Goal: Task Accomplishment & Management: Manage account settings

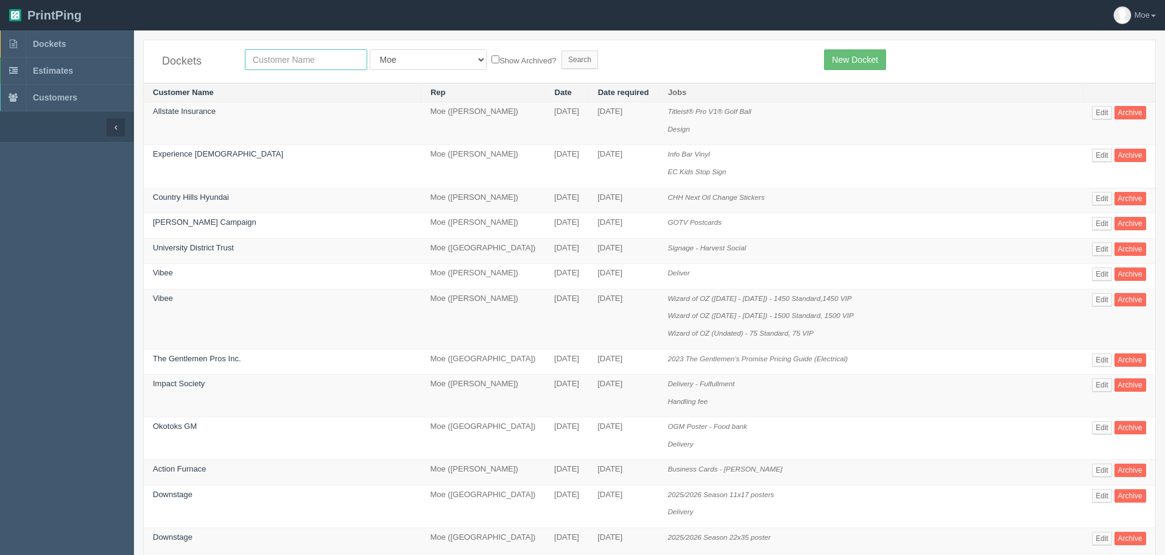
click at [318, 58] on input "text" at bounding box center [306, 59] width 122 height 21
type input "max"
click at [562, 54] on input "Search" at bounding box center [580, 60] width 37 height 18
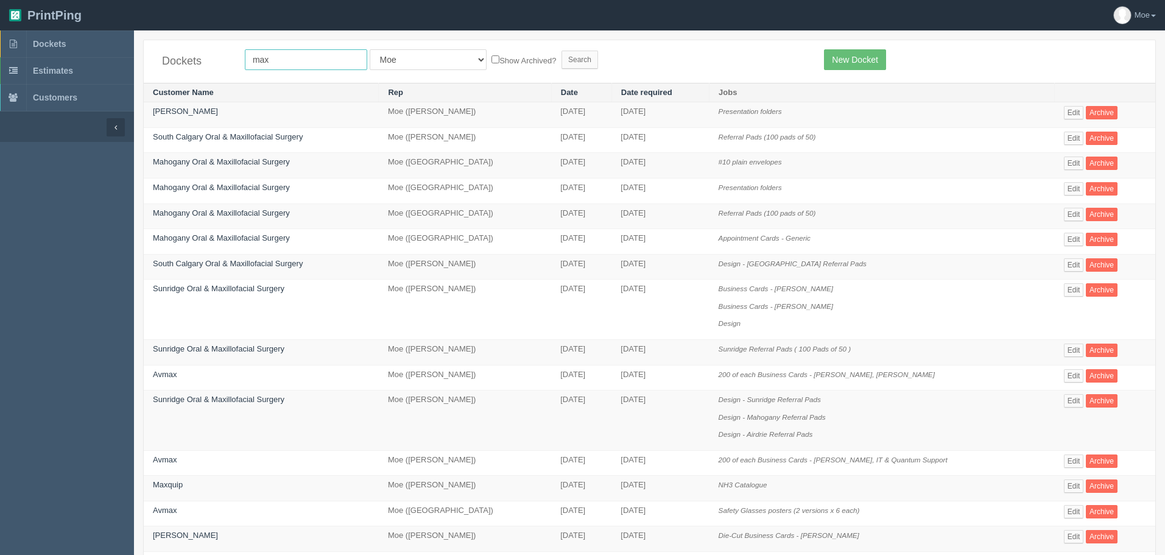
click at [345, 59] on input "max" at bounding box center [306, 59] width 122 height 21
type input "maxquip"
click at [562, 51] on input "Search" at bounding box center [580, 60] width 37 height 18
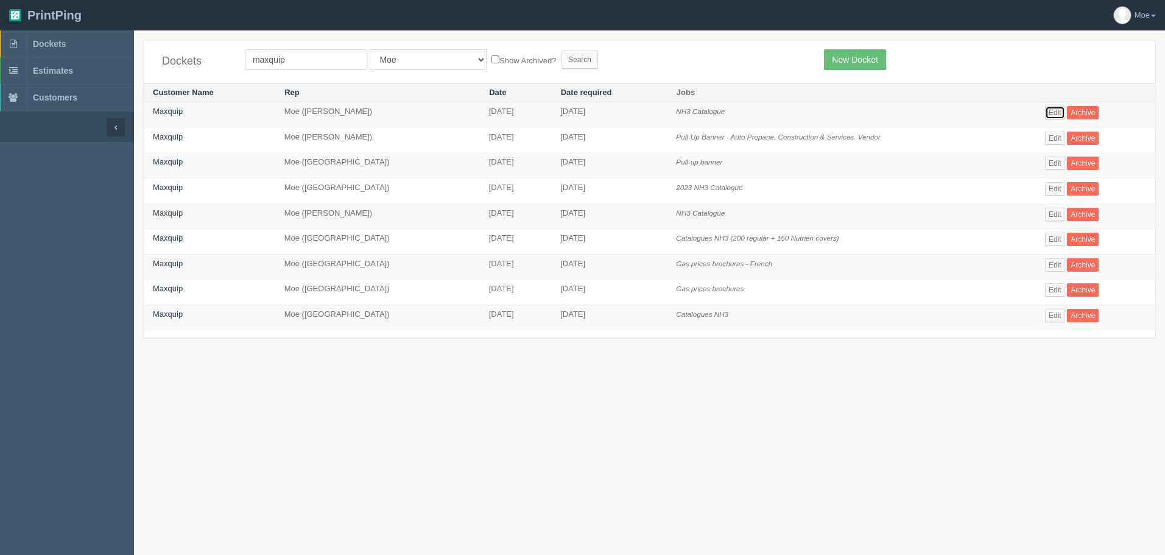
click at [1055, 109] on link "Edit" at bounding box center [1055, 112] width 20 height 13
